Goal: Task Accomplishment & Management: Use online tool/utility

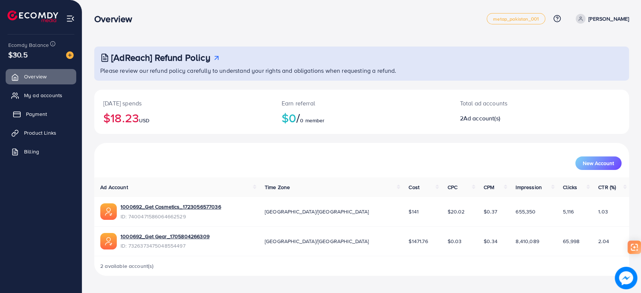
click at [33, 113] on span "Payment" at bounding box center [36, 114] width 21 height 8
click at [187, 236] on link "1000692_Get Gear_1705804266309" at bounding box center [164, 237] width 89 height 8
click at [44, 132] on span "Product Links" at bounding box center [42, 133] width 32 height 8
click at [50, 128] on link "Product Links" at bounding box center [41, 132] width 71 height 15
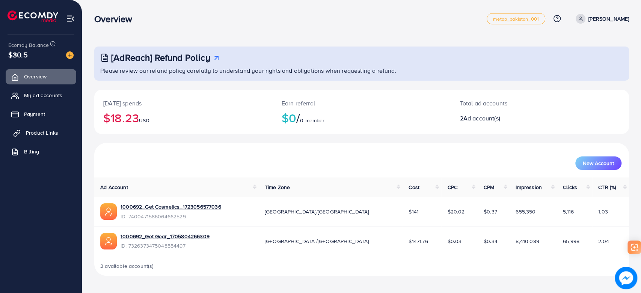
click at [38, 128] on link "Product Links" at bounding box center [41, 132] width 71 height 15
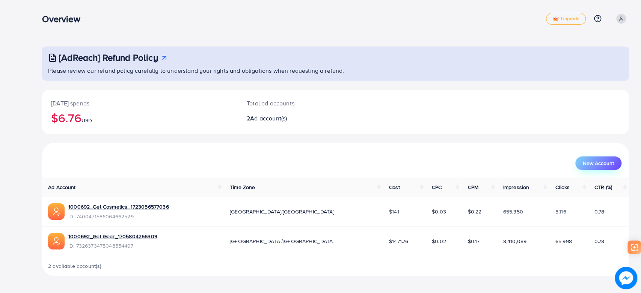
click at [595, 164] on span "New Account" at bounding box center [598, 163] width 31 height 5
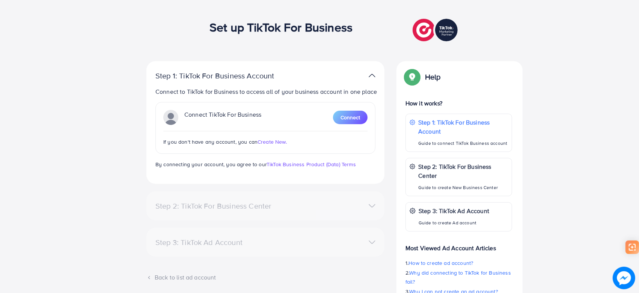
scroll to position [42, 0]
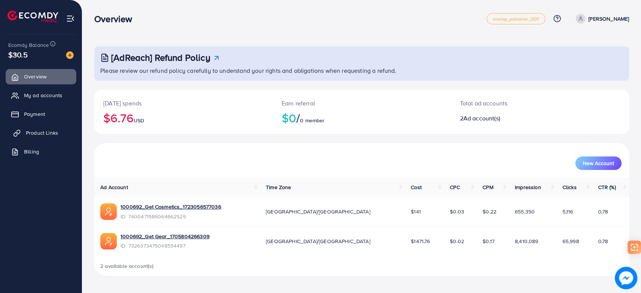
click at [39, 129] on span "Product Links" at bounding box center [42, 133] width 32 height 8
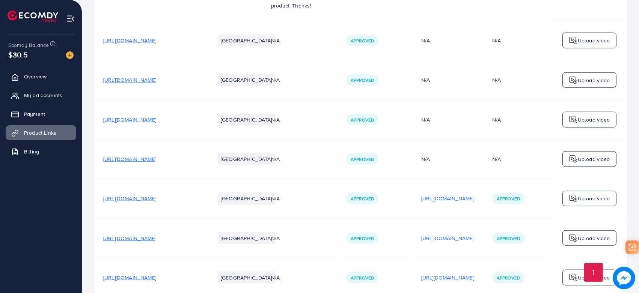
scroll to position [967, 0]
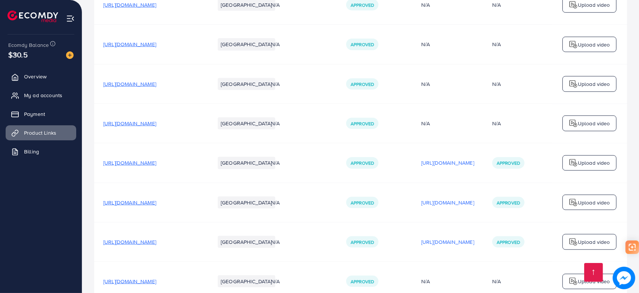
click at [581, 198] on p "Upload video" at bounding box center [594, 202] width 32 height 9
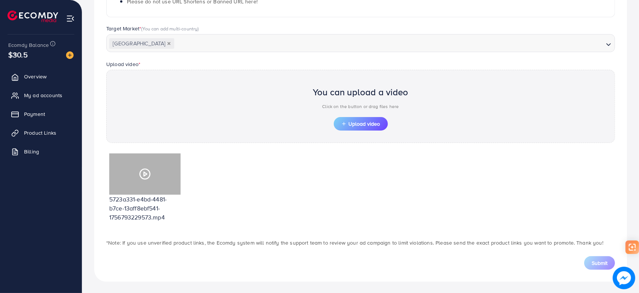
click at [142, 173] on icon at bounding box center [145, 174] width 12 height 12
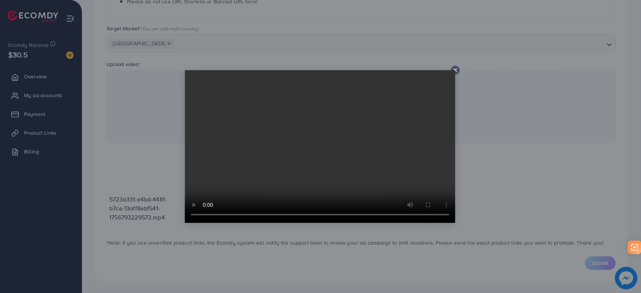
click at [489, 172] on div at bounding box center [320, 146] width 641 height 293
